Goal: Information Seeking & Learning: Find specific page/section

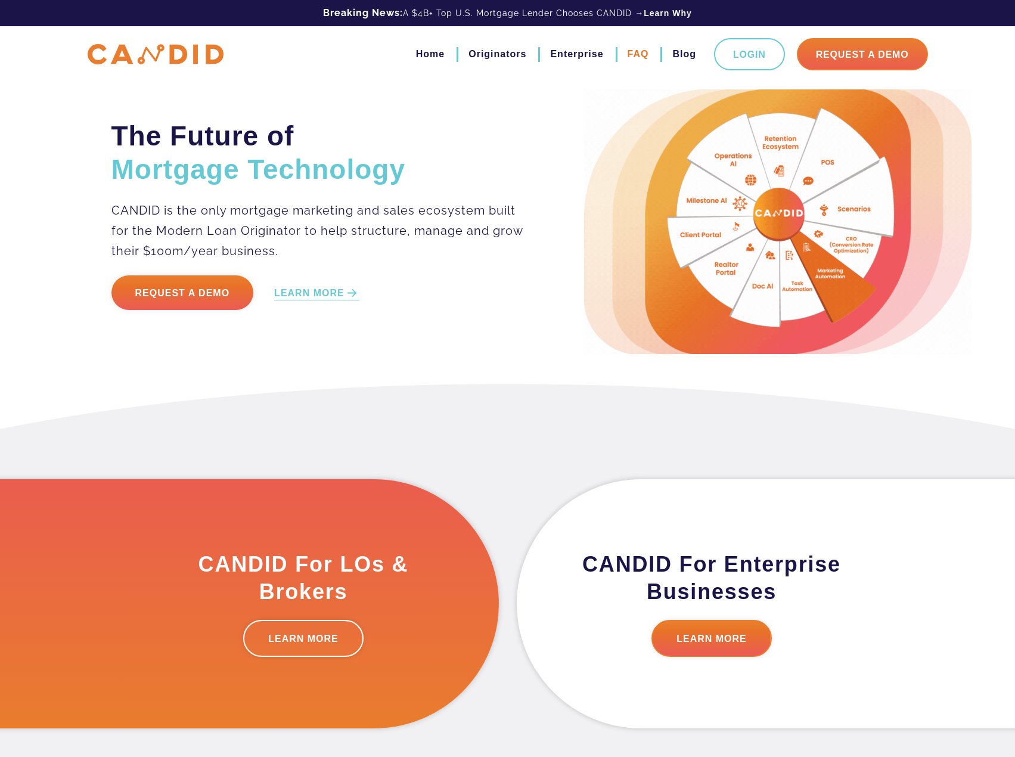
click at [636, 53] on link "FAQ" at bounding box center [637, 54] width 21 height 20
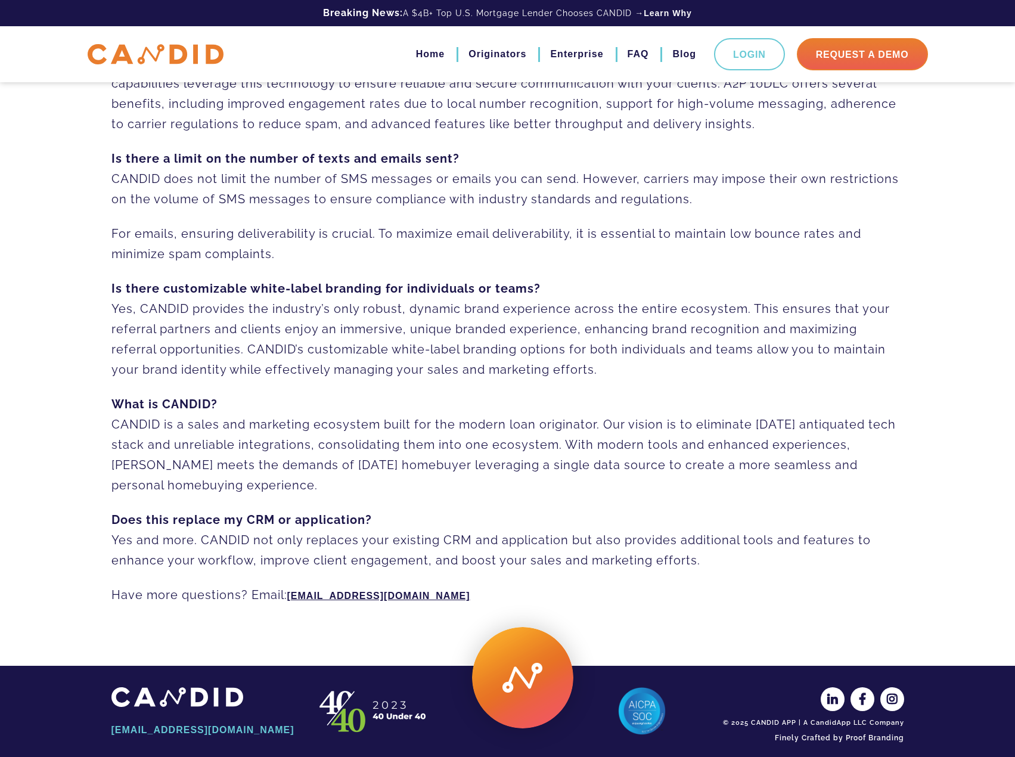
scroll to position [630, 0]
